Goal: Navigation & Orientation: Find specific page/section

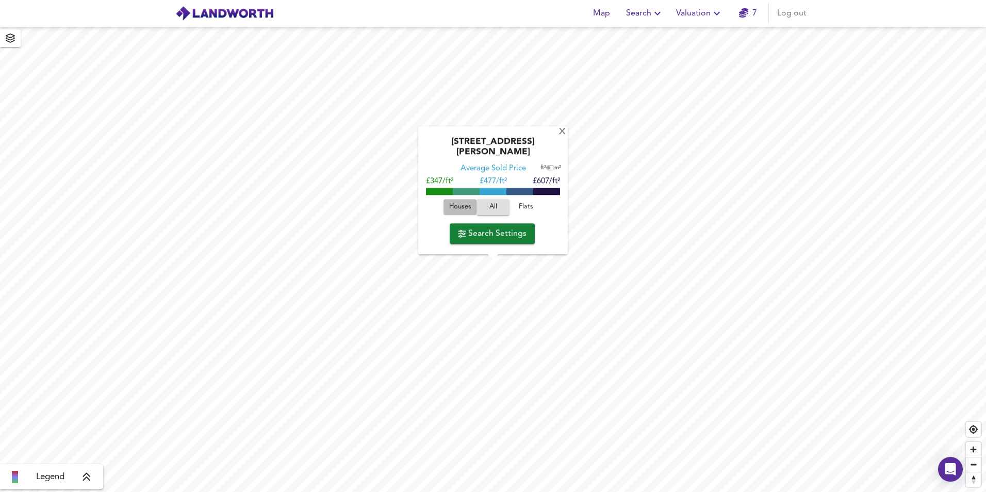
click at [459, 203] on span "Houses" at bounding box center [460, 207] width 28 height 12
click at [526, 198] on div "Houses All Flats" at bounding box center [492, 209] width 139 height 27
click at [523, 203] on span "Flats" at bounding box center [526, 207] width 28 height 12
click at [487, 202] on span "All" at bounding box center [493, 207] width 28 height 12
click at [468, 207] on span "Houses" at bounding box center [460, 207] width 28 height 12
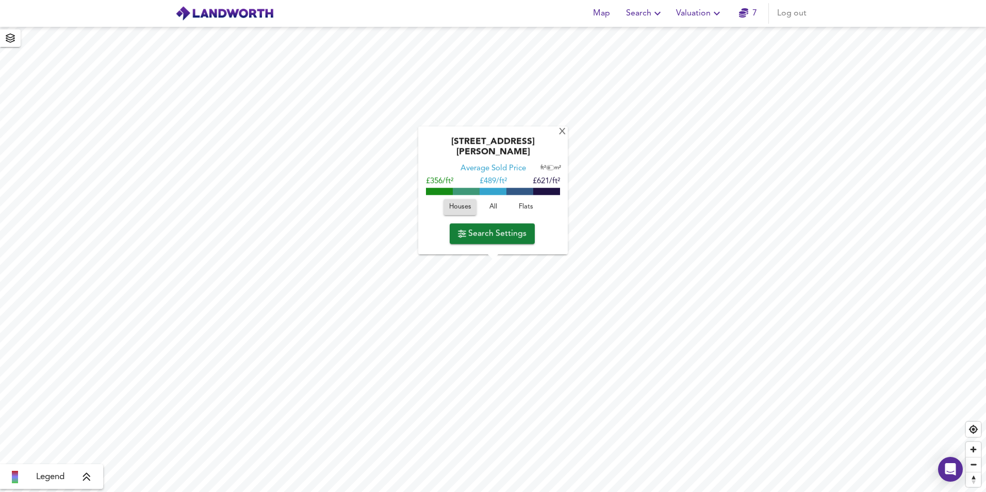
click at [487, 204] on span "All" at bounding box center [493, 207] width 28 height 12
click at [454, 211] on span "Houses" at bounding box center [460, 207] width 28 height 12
click at [482, 205] on span "All" at bounding box center [493, 207] width 28 height 12
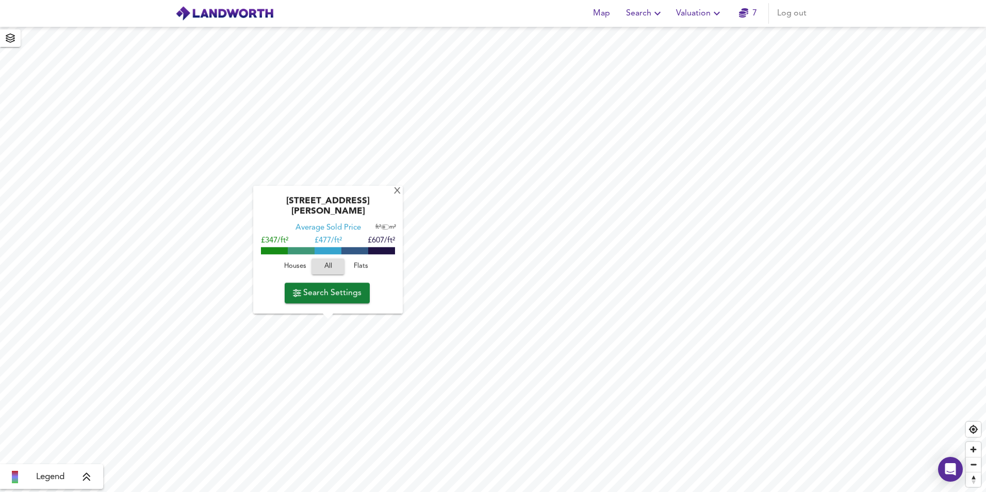
click at [0, 330] on html "Map Search Valuation [STREET_ADDRESS][PERSON_NAME] Average Sold Price ft² m² £3…" at bounding box center [493, 246] width 986 height 492
